Goal: Transaction & Acquisition: Book appointment/travel/reservation

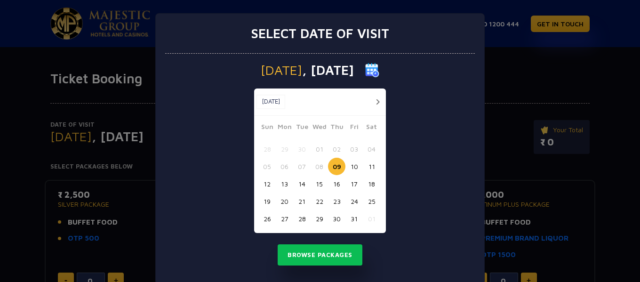
click at [347, 164] on button "10" at bounding box center [353, 166] width 17 height 17
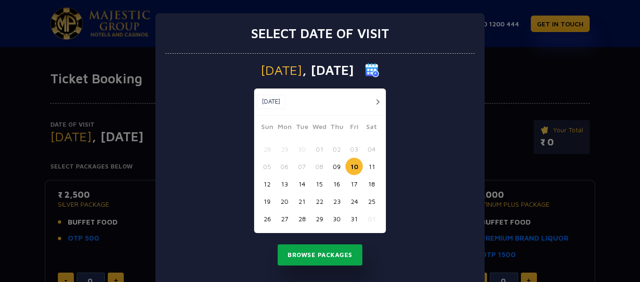
click at [324, 256] on button "Browse Packages" at bounding box center [320, 255] width 85 height 22
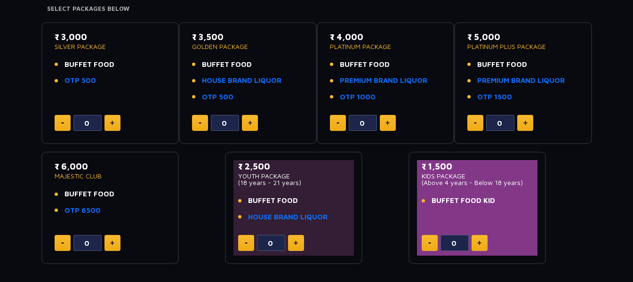
scroll to position [141, 0]
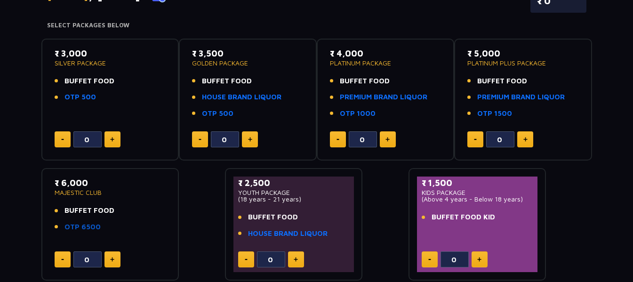
click at [84, 226] on link "OTP 6500" at bounding box center [82, 227] width 36 height 11
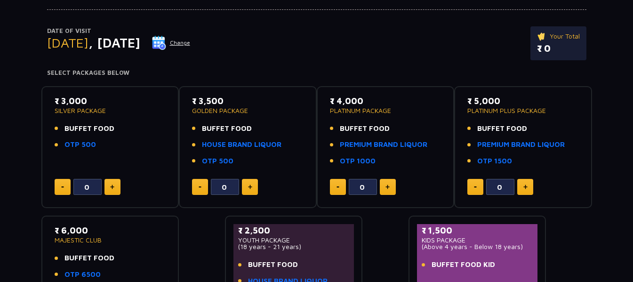
scroll to position [94, 0]
click at [250, 190] on button at bounding box center [250, 186] width 16 height 16
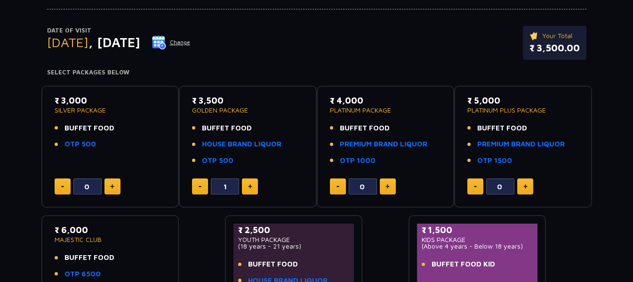
click at [250, 190] on button at bounding box center [250, 186] width 16 height 16
click at [204, 187] on button at bounding box center [200, 186] width 16 height 16
type input "0"
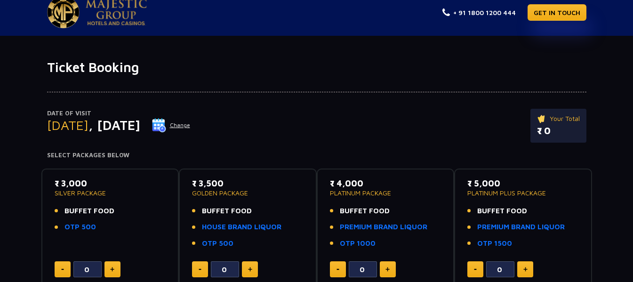
scroll to position [0, 0]
